Goal: Task Accomplishment & Management: Manage account settings

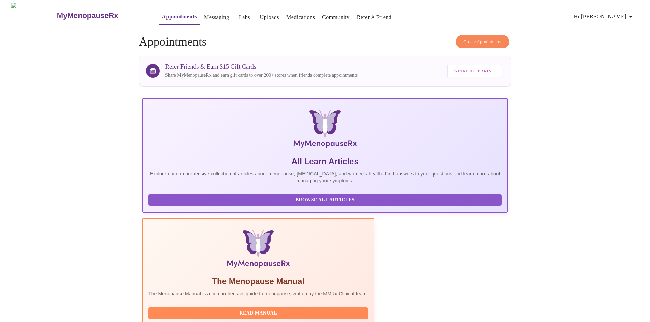
scroll to position [170, 0]
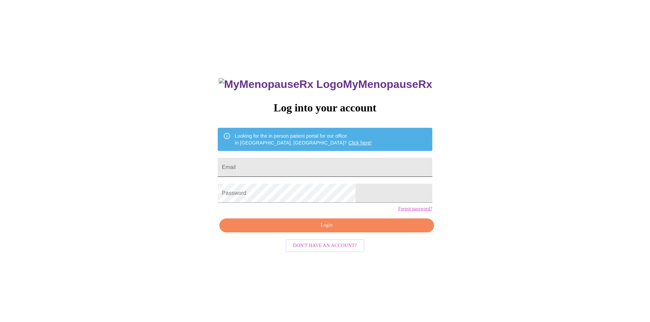
click at [301, 168] on input "Email" at bounding box center [325, 167] width 214 height 19
type input "Annburke76@gmail.com"
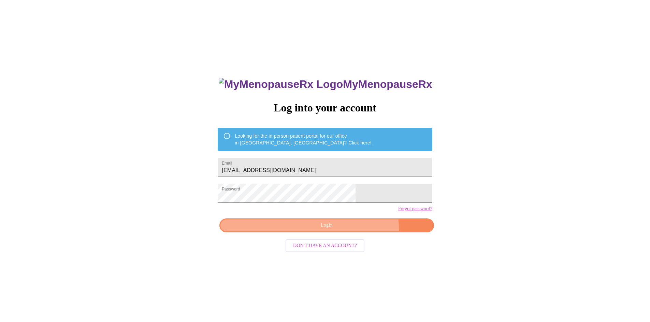
click at [348, 230] on span "Login" at bounding box center [326, 225] width 199 height 9
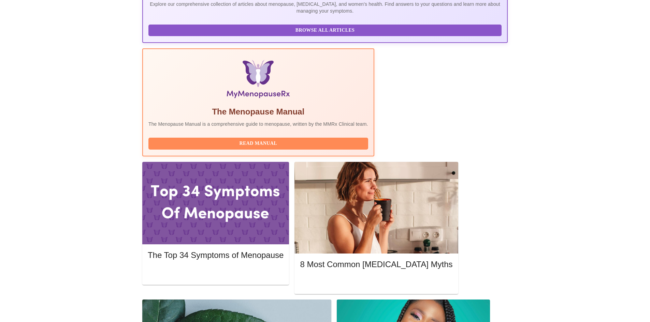
scroll to position [171, 0]
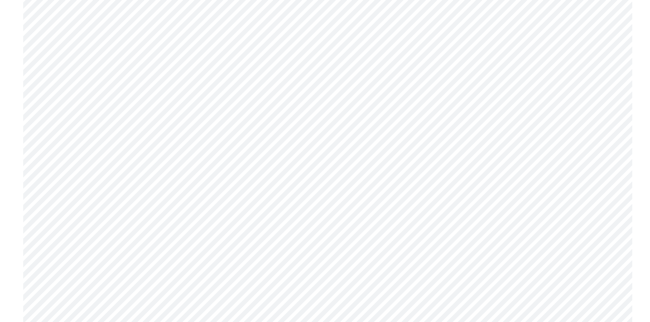
scroll to position [1469, 0]
